Goal: Navigation & Orientation: Find specific page/section

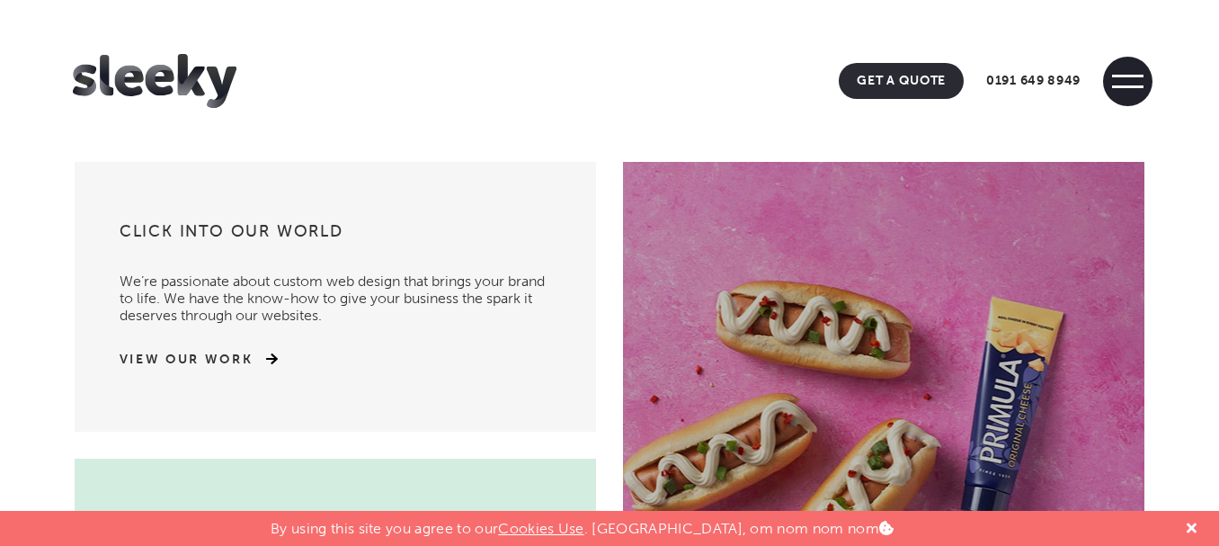
click at [1139, 85] on span at bounding box center [1127, 86] width 31 height 3
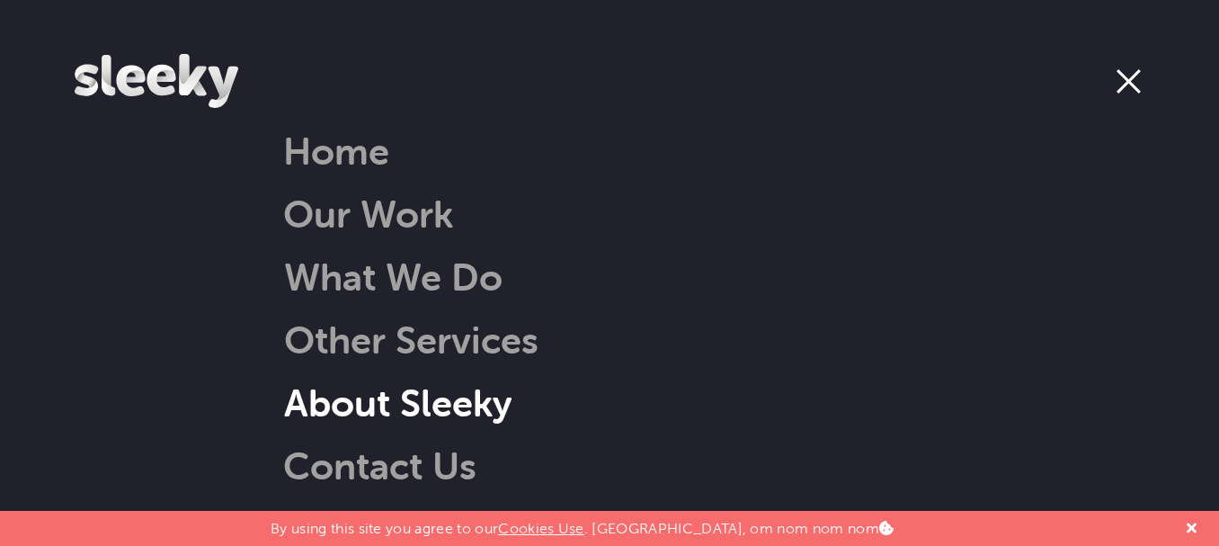
click at [420, 406] on link "About Sleeky" at bounding box center [375, 402] width 274 height 46
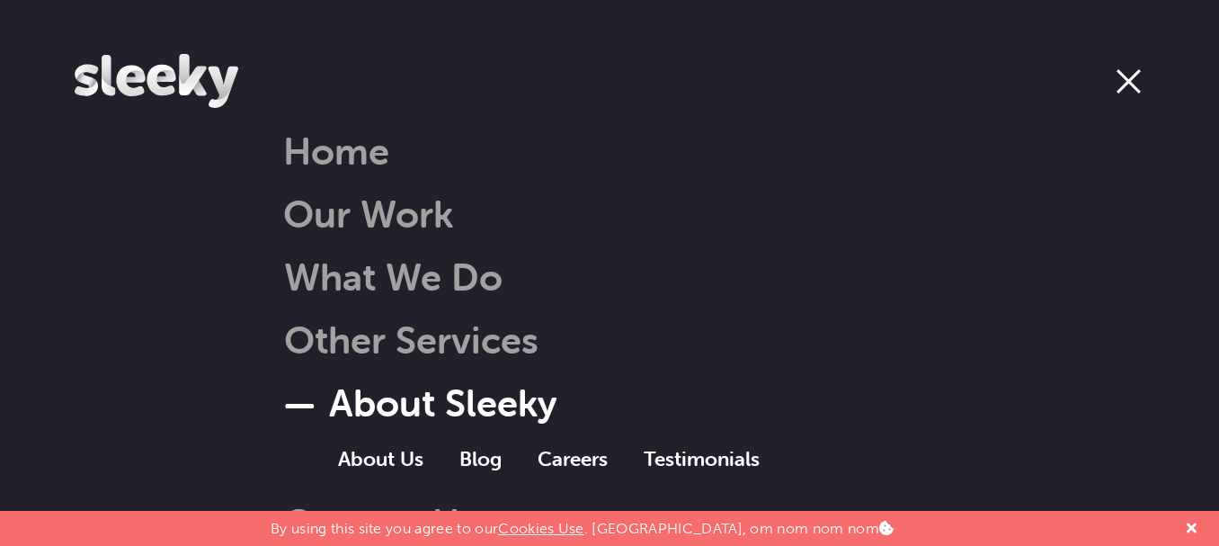
scroll to position [1079, 0]
click at [1125, 83] on span at bounding box center [1129, 81] width 24 height 24
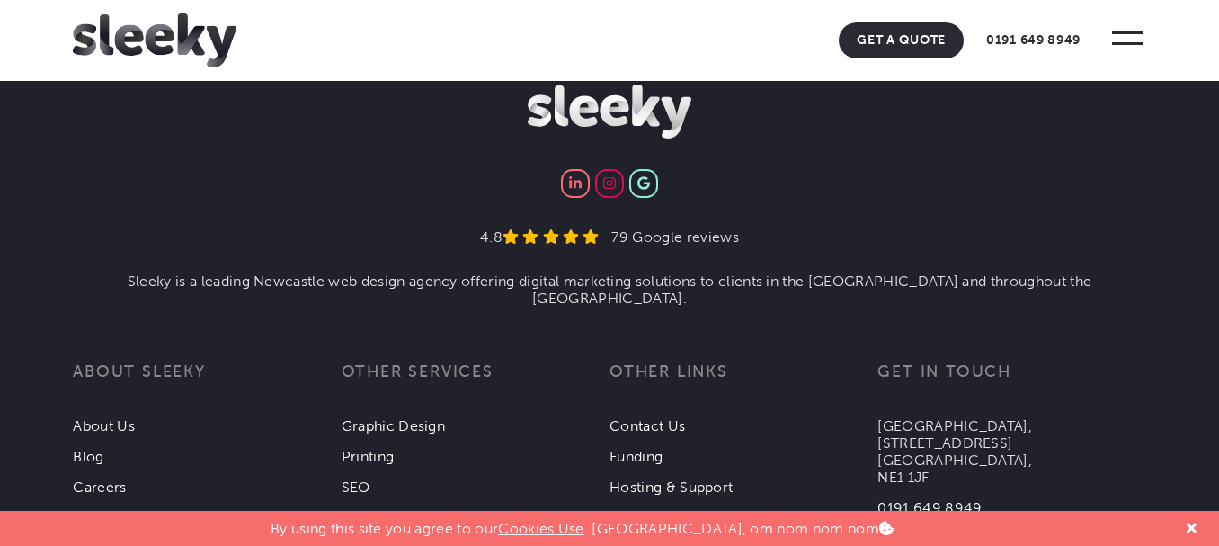
scroll to position [6415, 0]
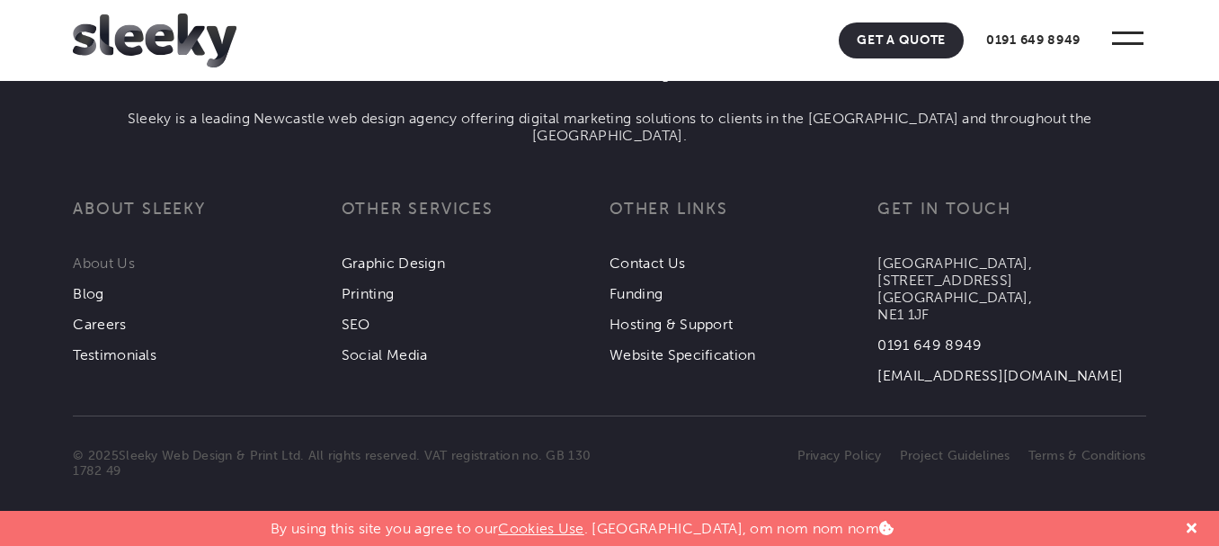
click at [94, 266] on link "About Us" at bounding box center [104, 262] width 62 height 17
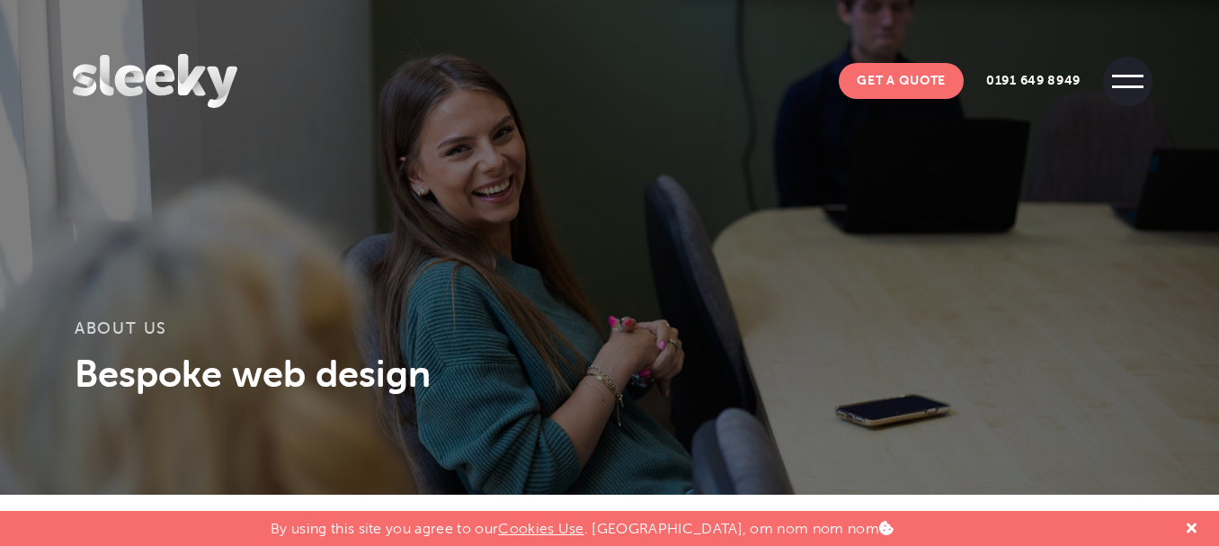
click at [1132, 82] on span at bounding box center [1127, 81] width 49 height 49
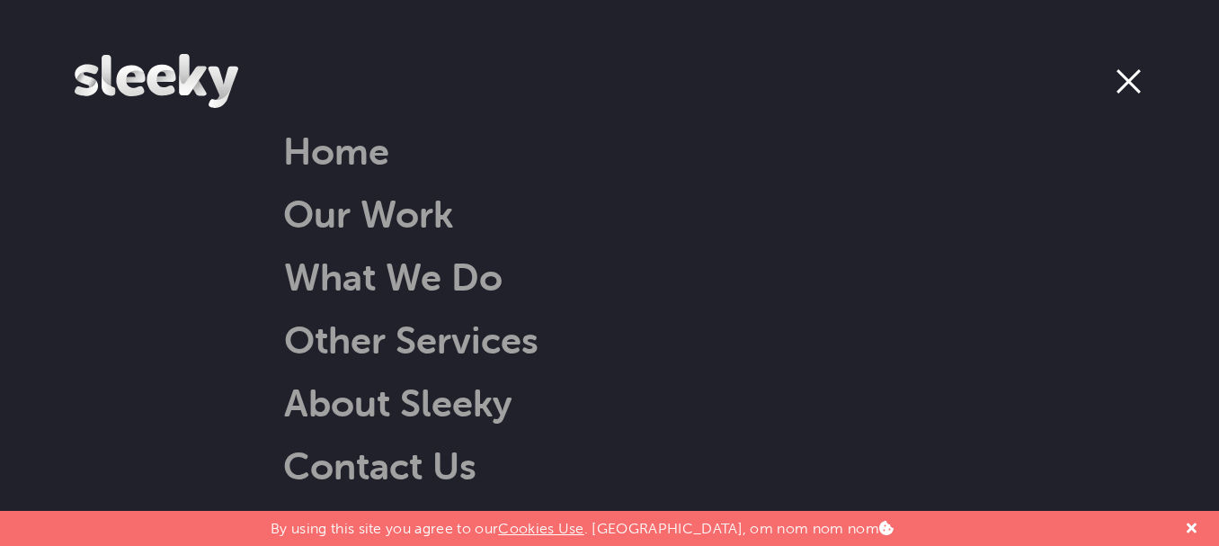
click at [1132, 82] on span at bounding box center [1129, 81] width 24 height 24
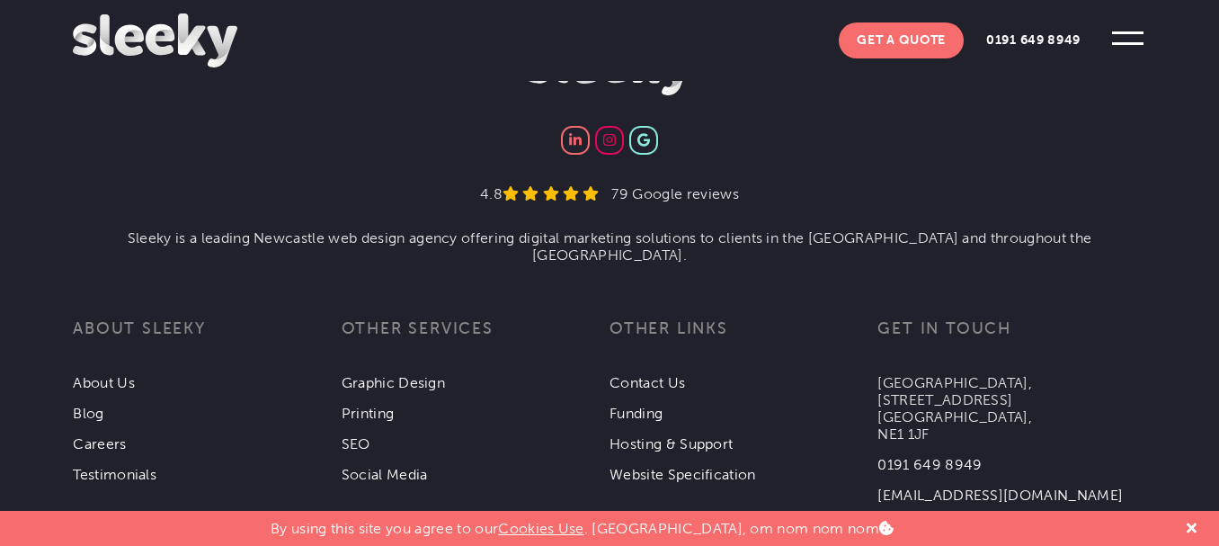
scroll to position [3507, 0]
